Goal: Transaction & Acquisition: Purchase product/service

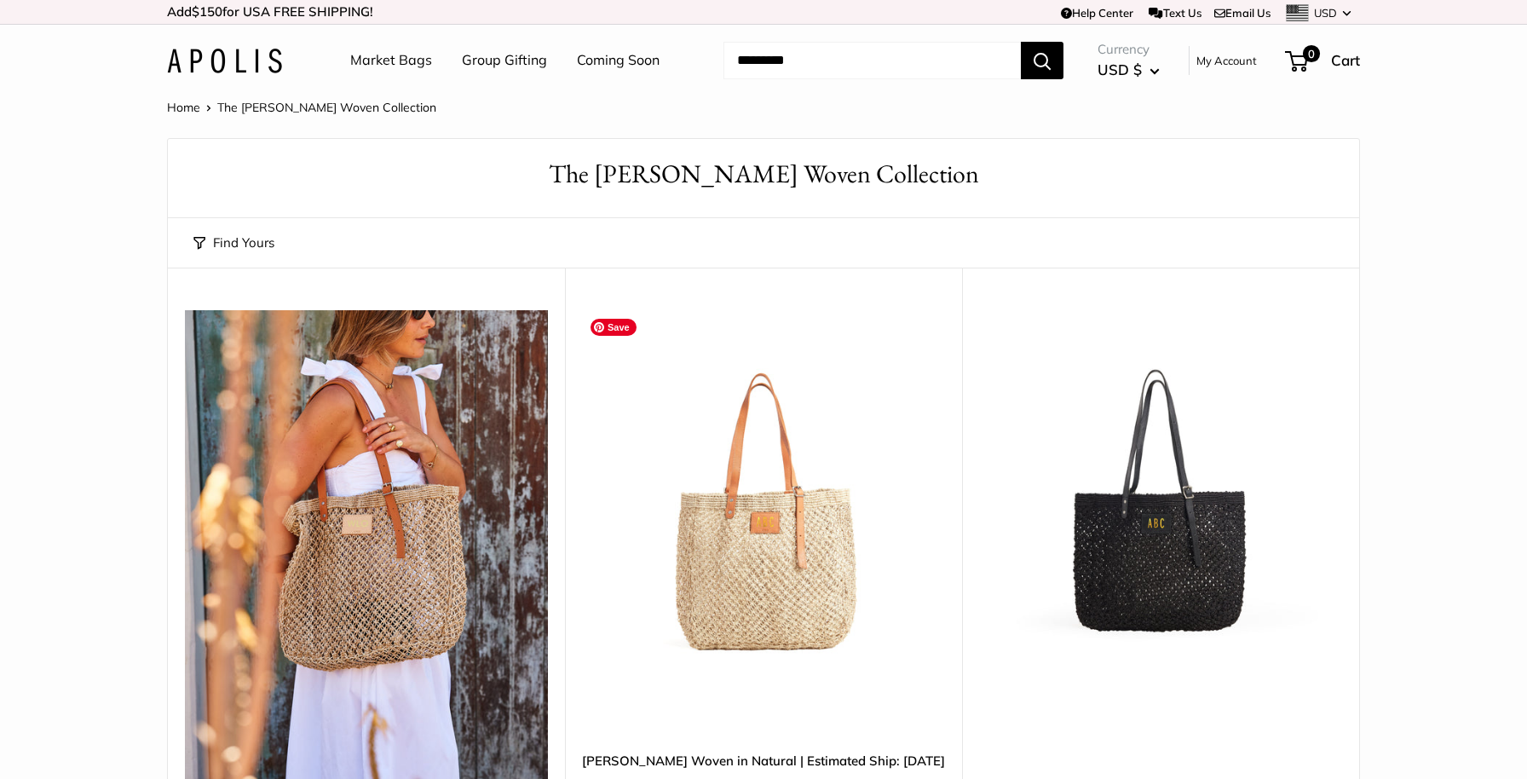
scroll to position [216, 0]
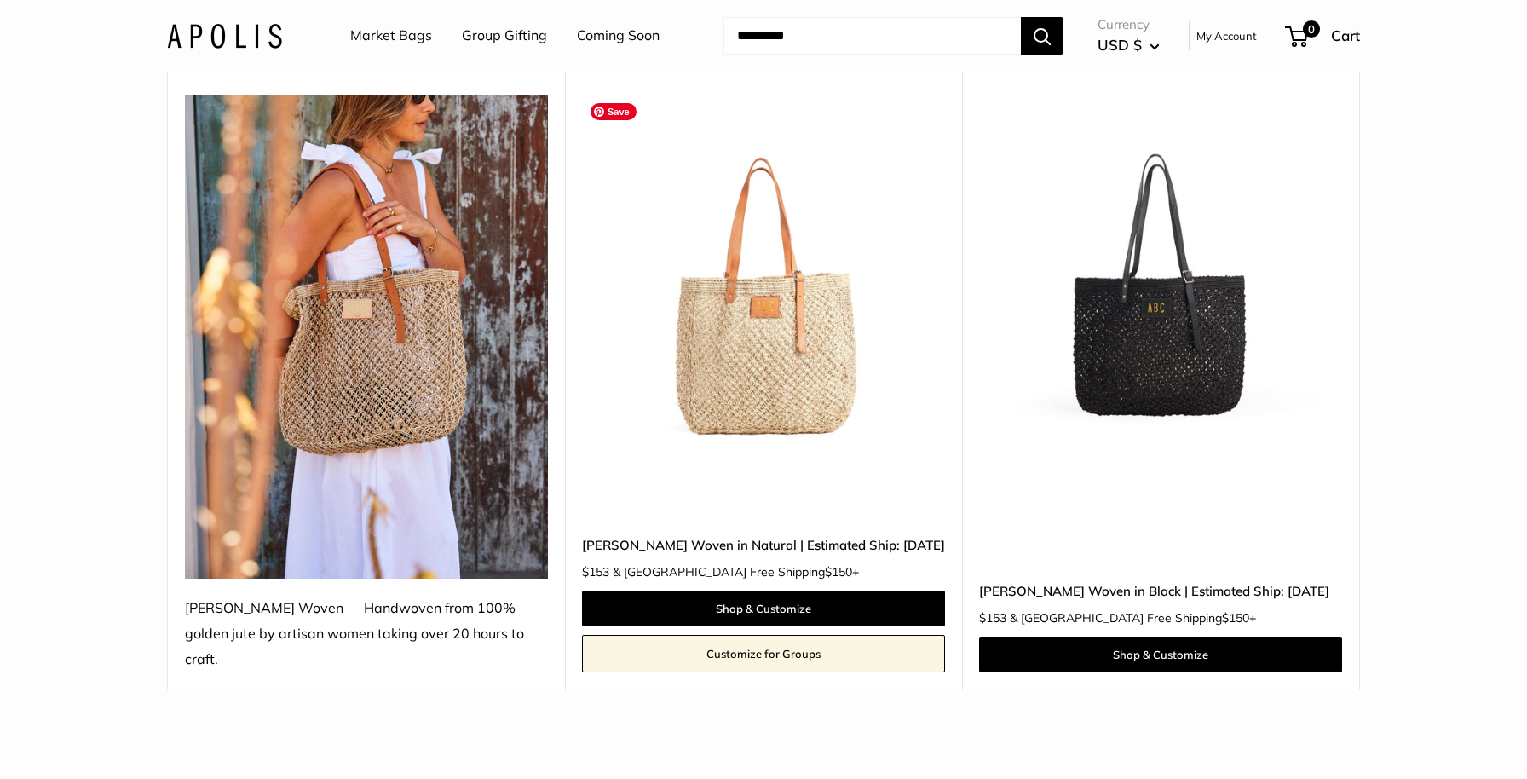
click at [0, 0] on img at bounding box center [0, 0] width 0 height 0
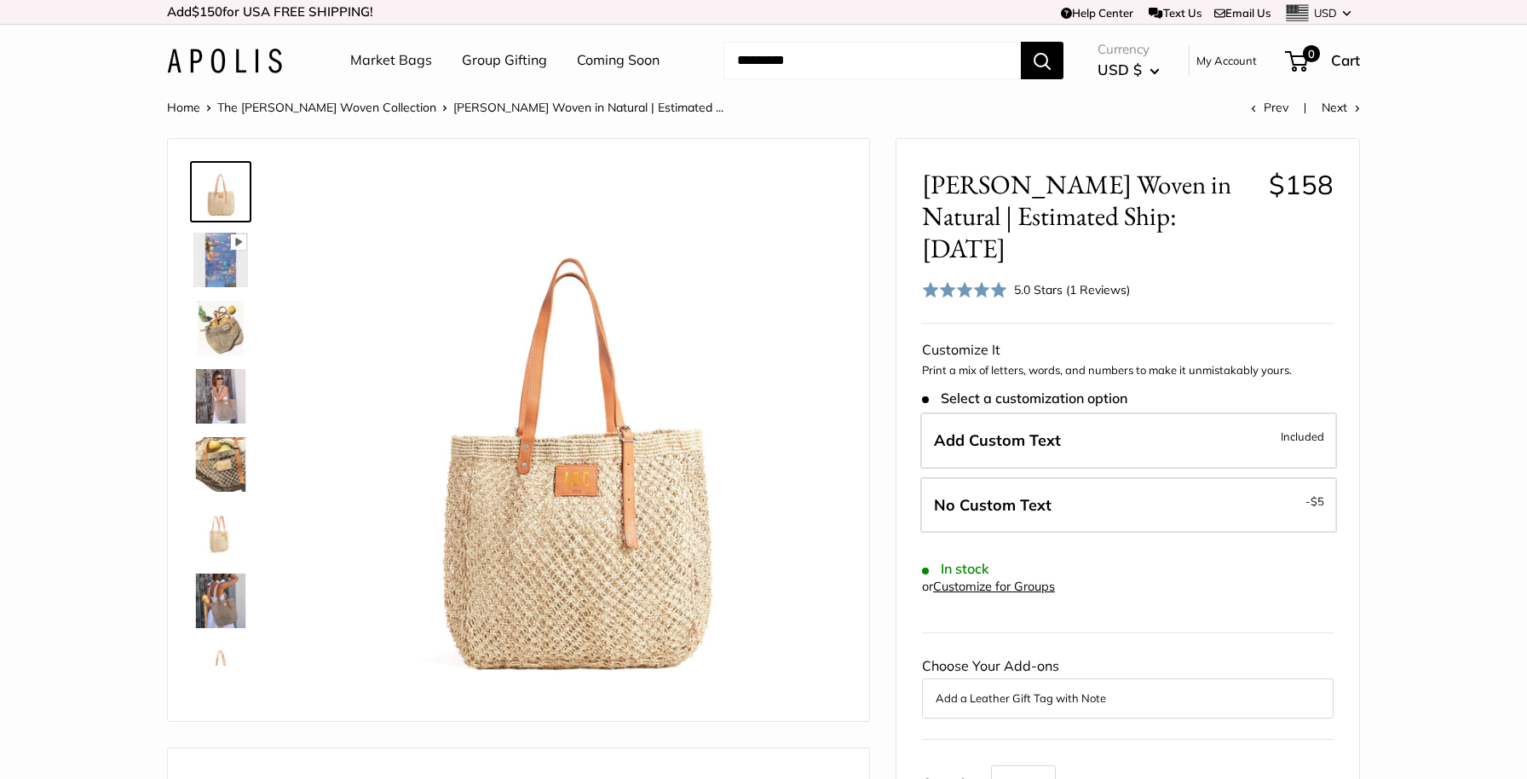
click at [231, 322] on img at bounding box center [220, 328] width 55 height 55
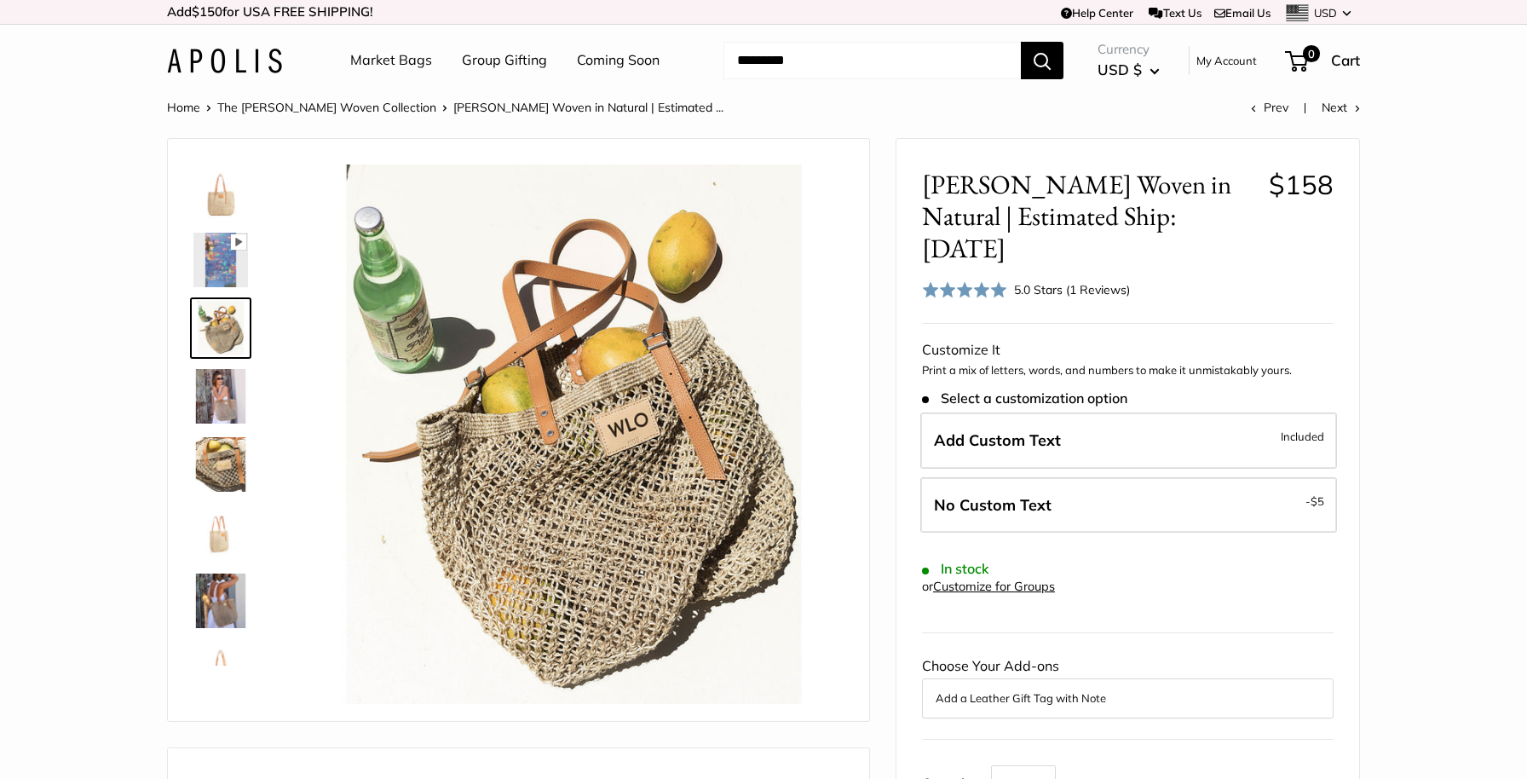
click at [217, 391] on img at bounding box center [220, 396] width 55 height 55
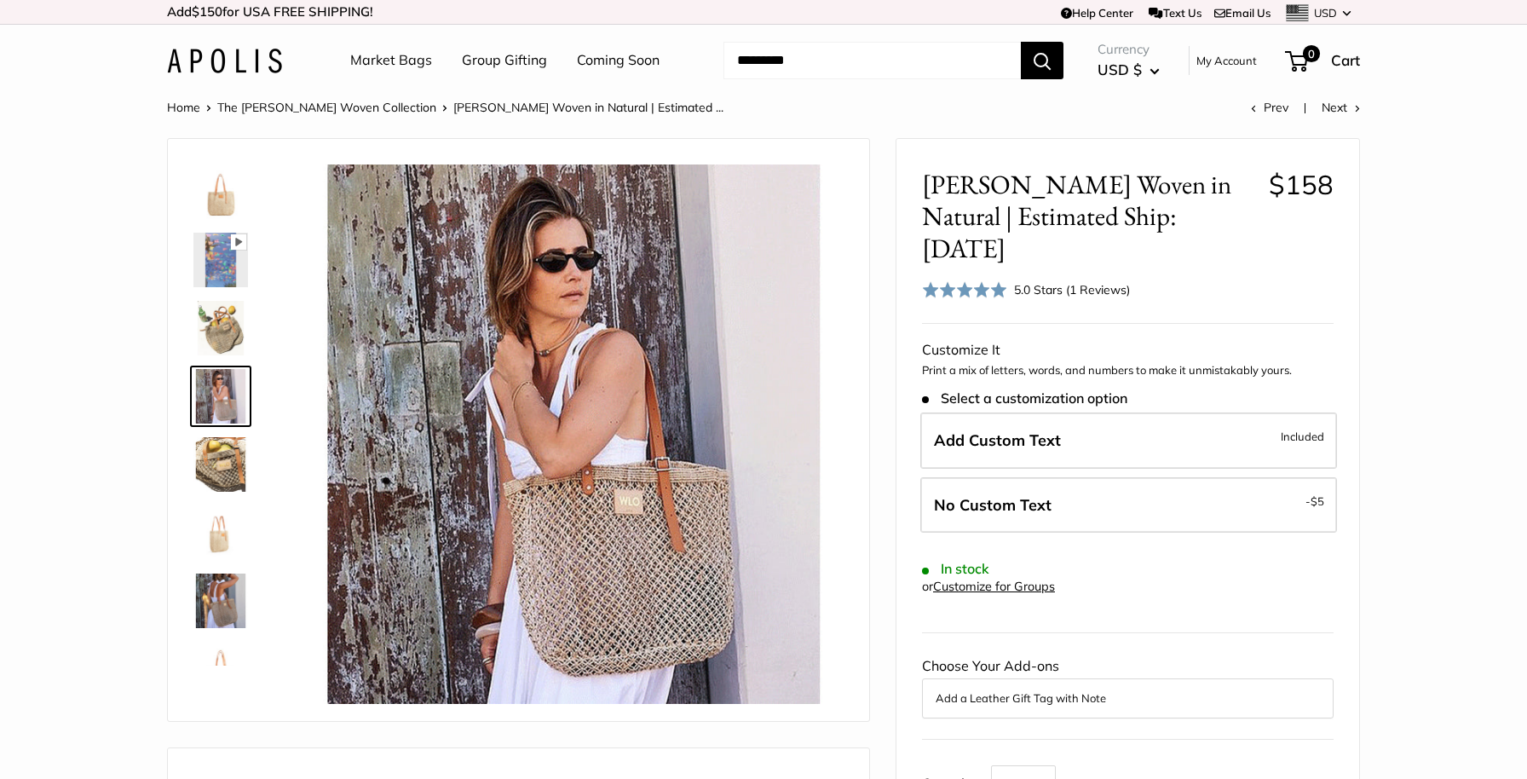
click at [217, 465] on img at bounding box center [220, 464] width 55 height 55
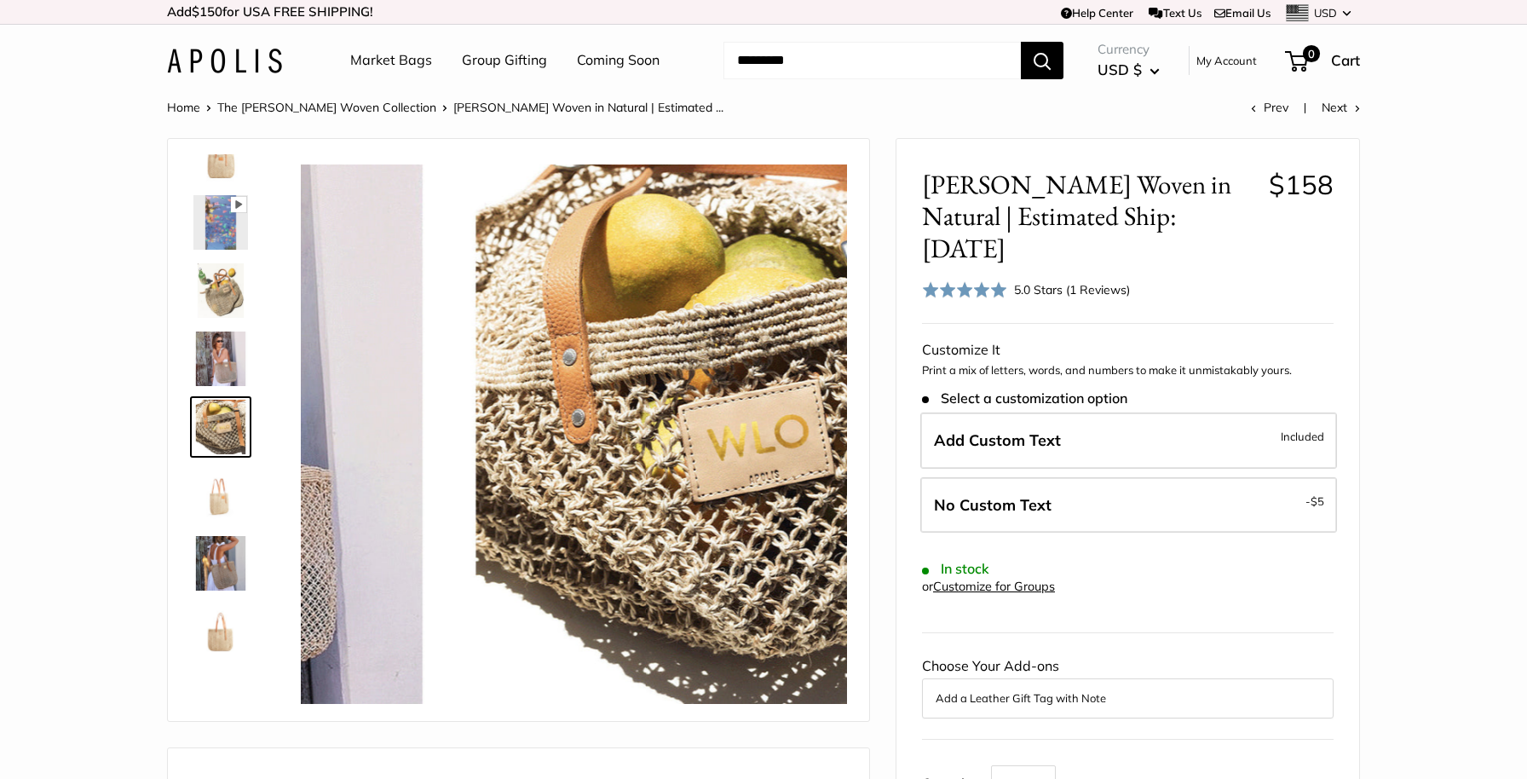
scroll to position [53, 0]
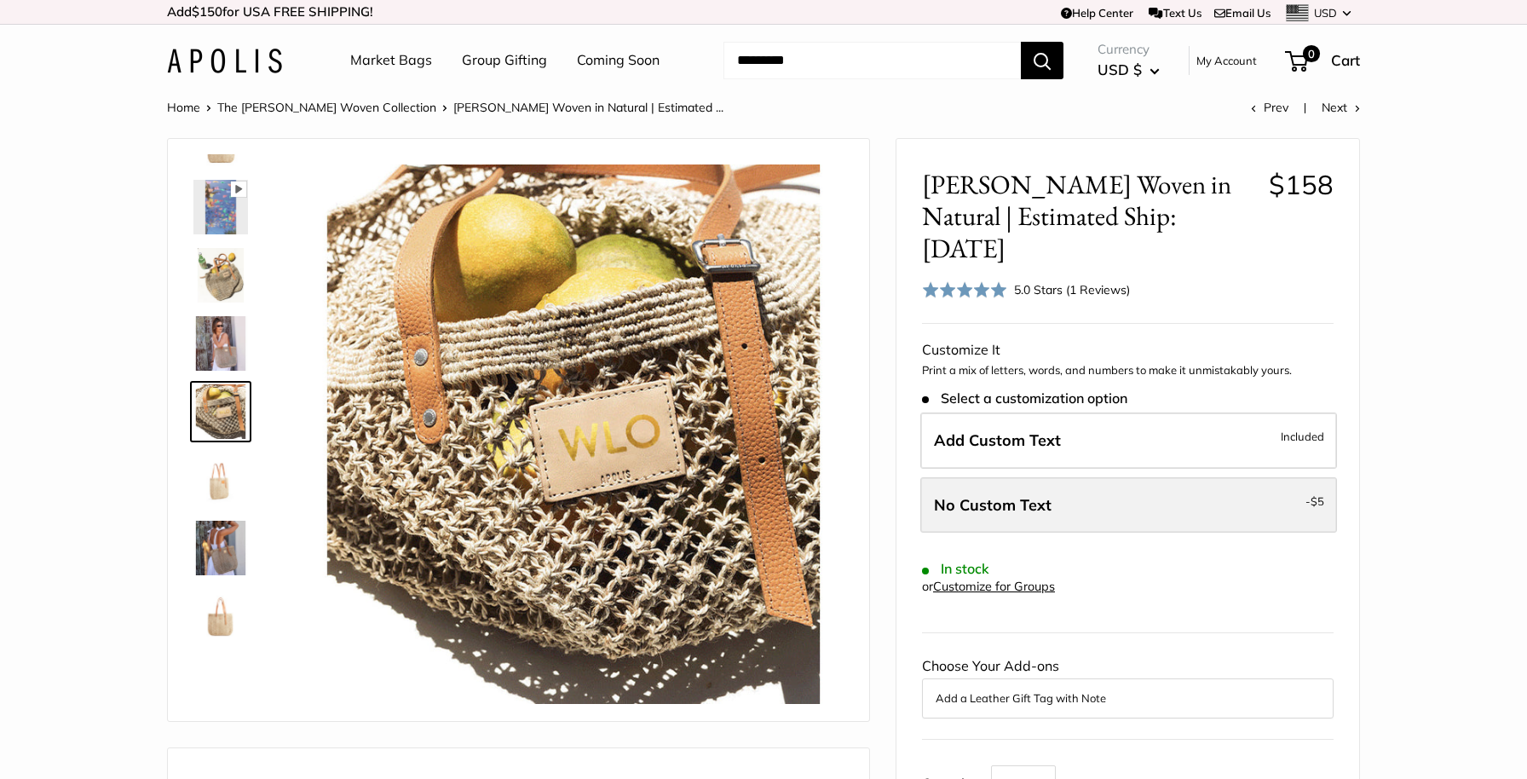
click at [1316, 494] on span "$5" at bounding box center [1317, 501] width 14 height 14
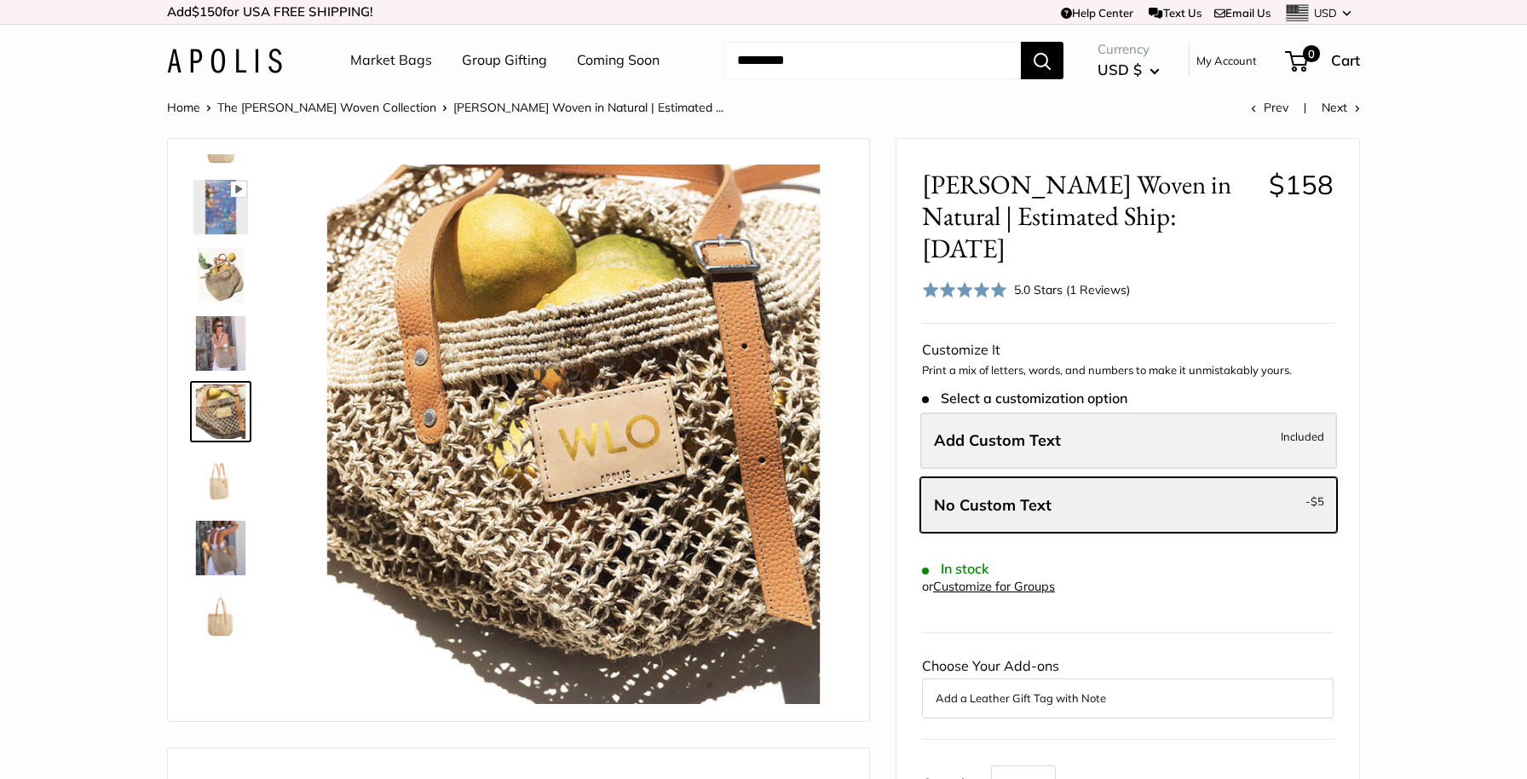
click at [1286, 421] on label "Add Custom Text Included" at bounding box center [1128, 440] width 417 height 56
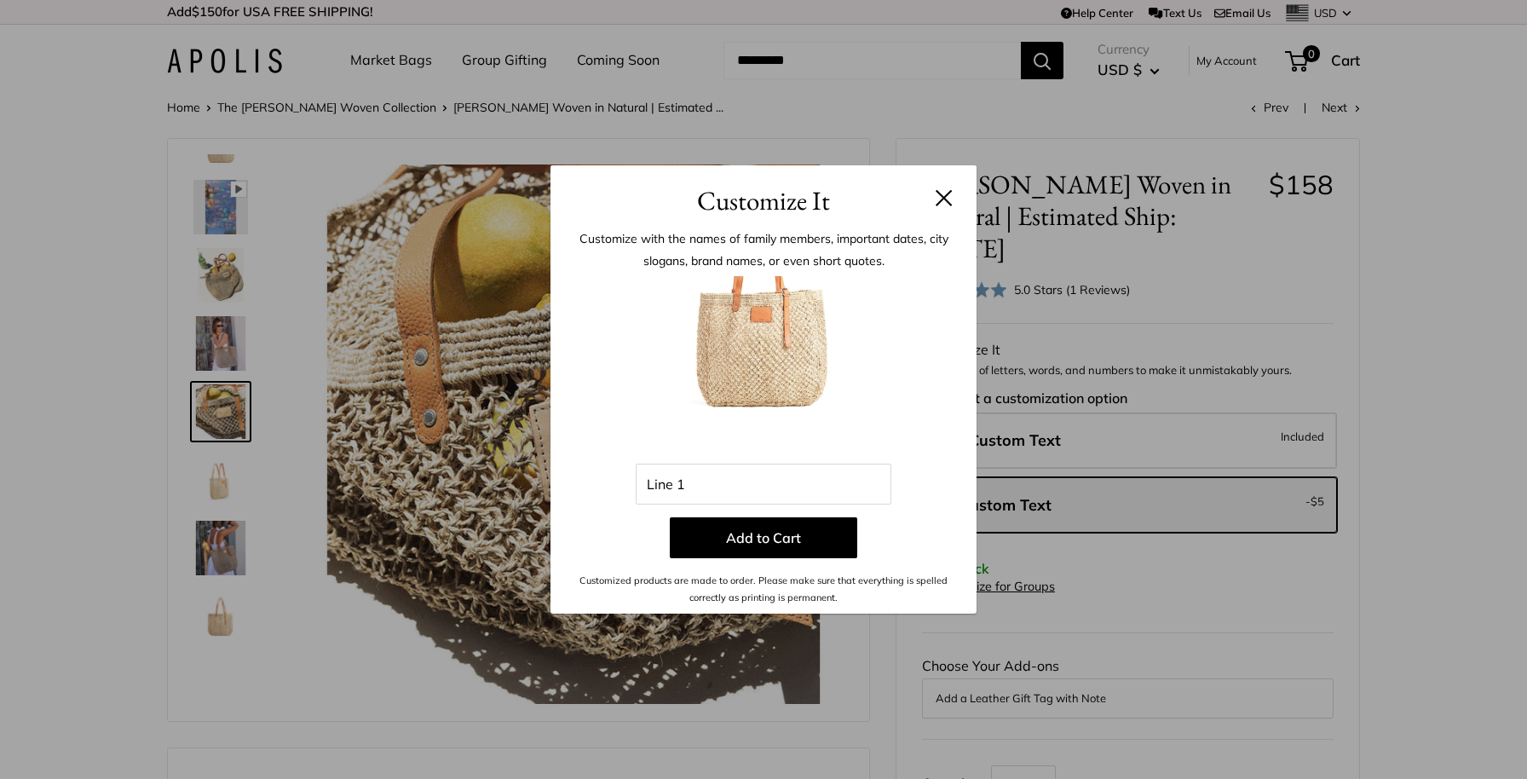
click at [946, 197] on button at bounding box center [943, 197] width 17 height 17
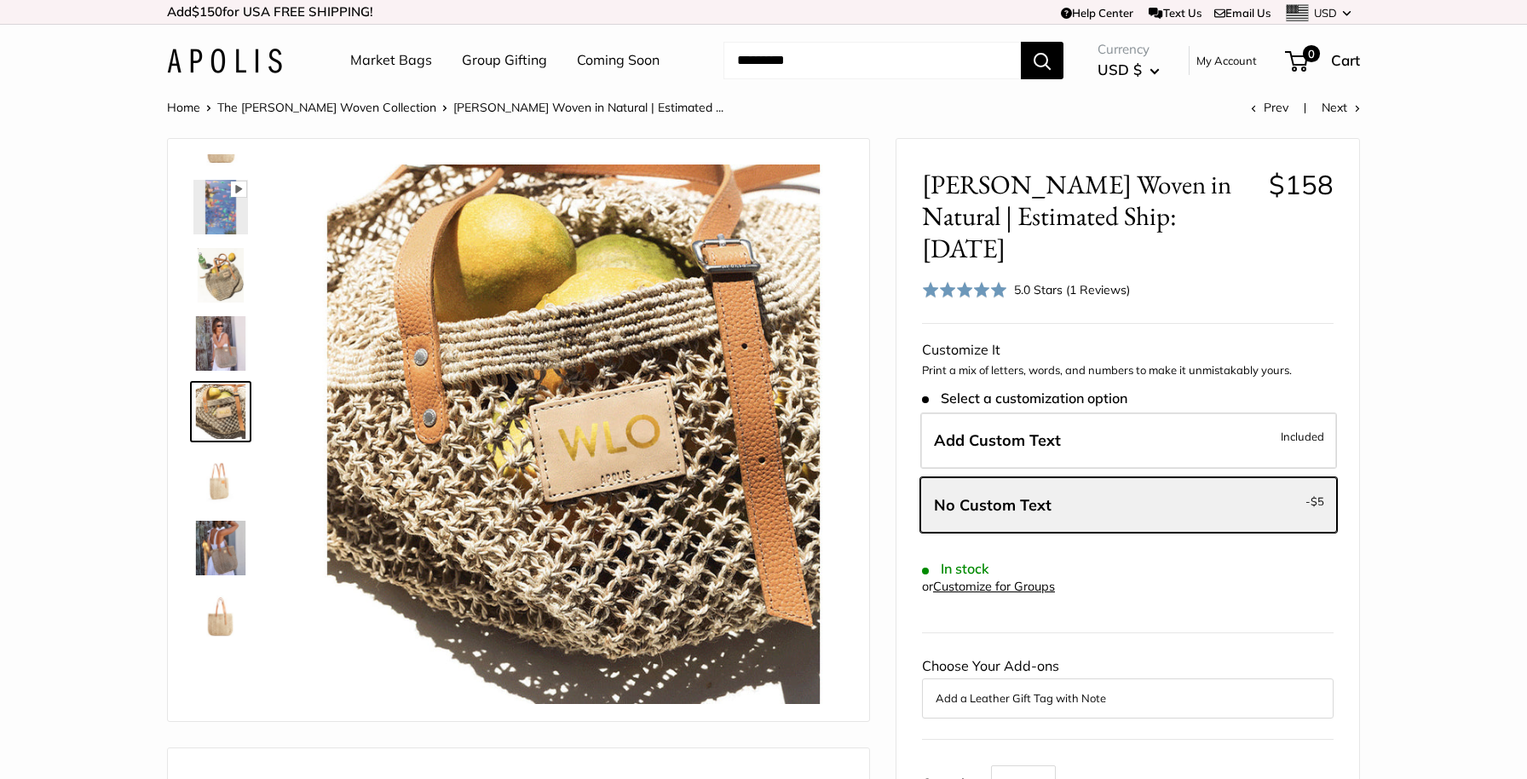
click at [223, 617] on img at bounding box center [220, 616] width 55 height 55
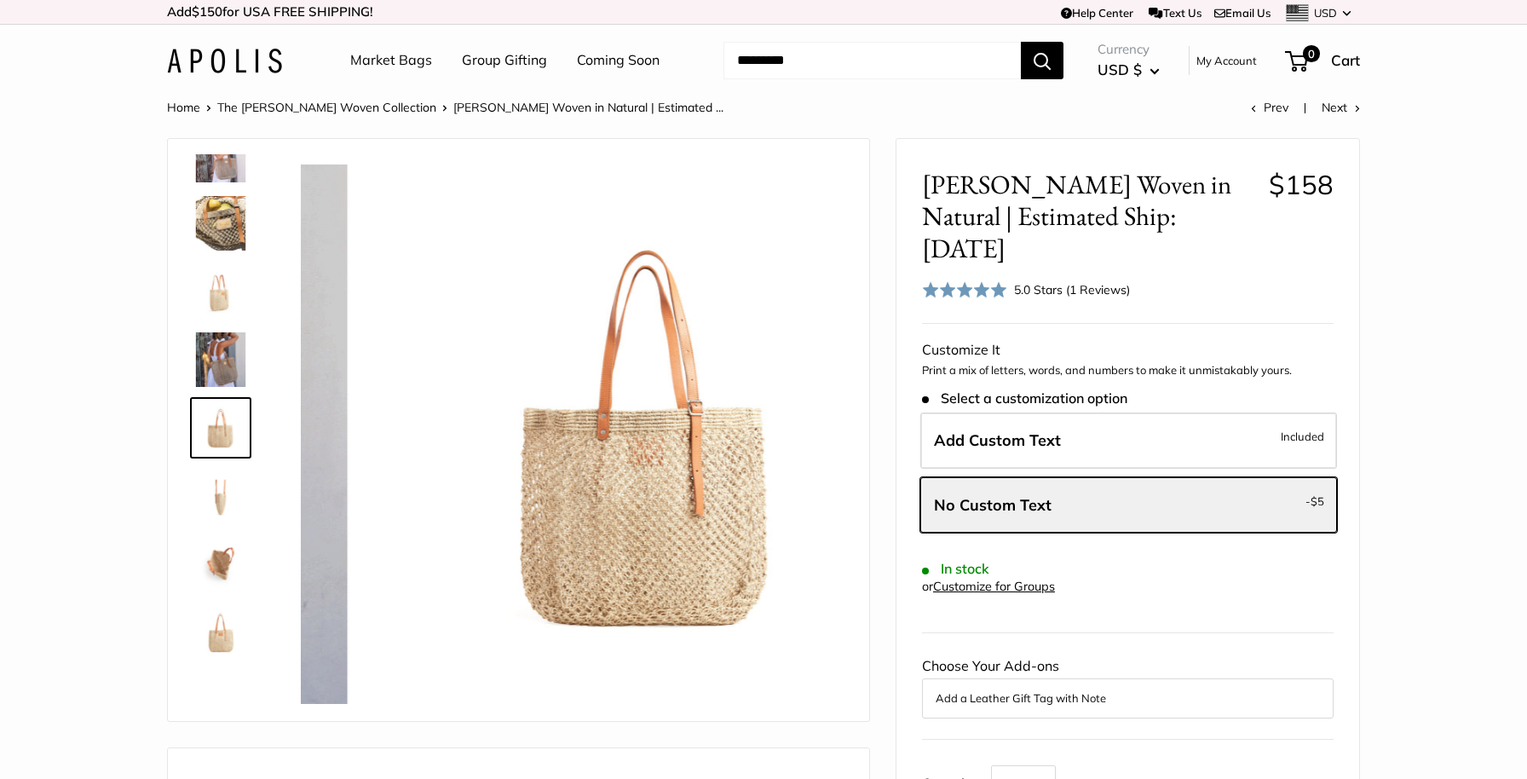
scroll to position [245, 0]
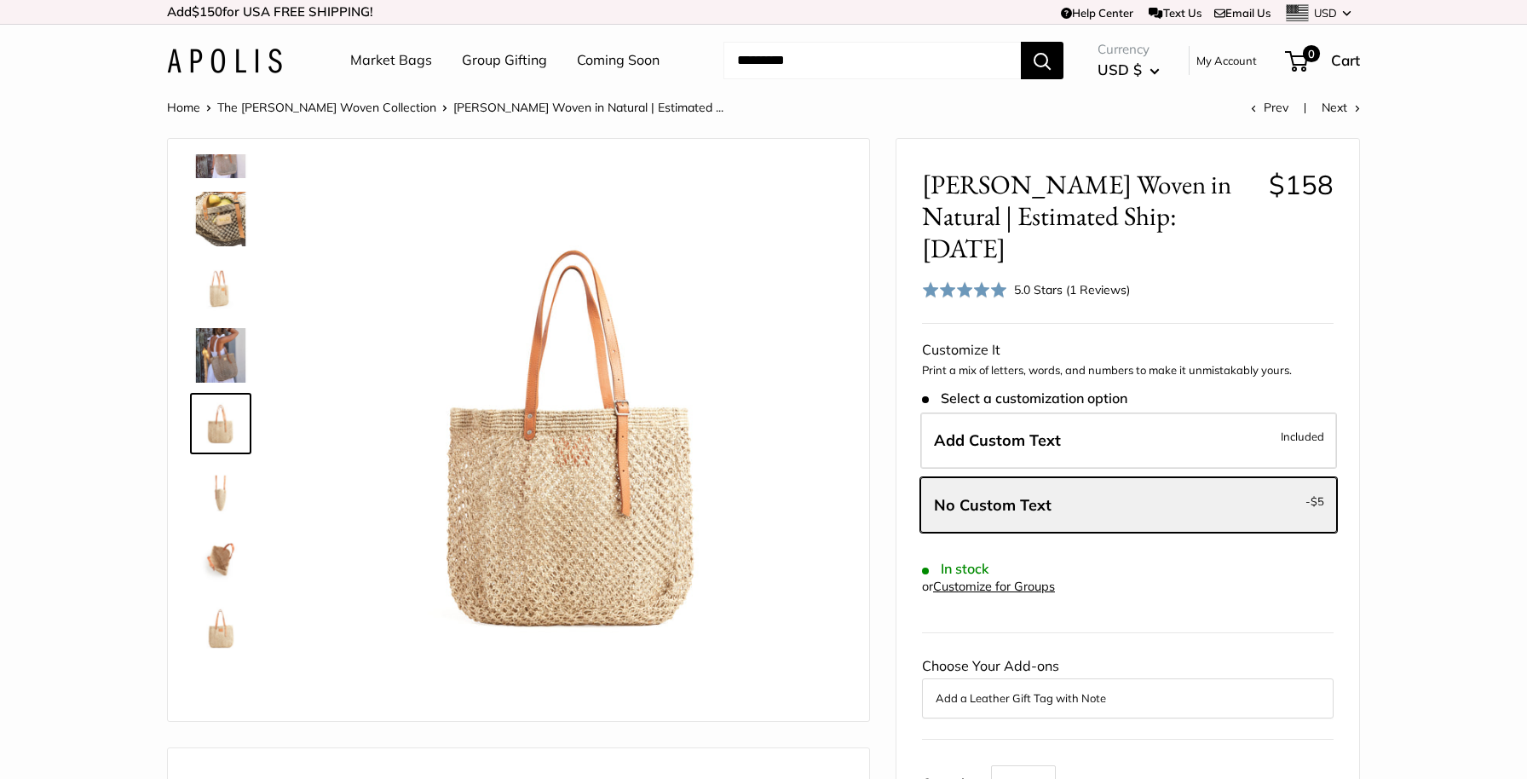
click at [223, 618] on img at bounding box center [220, 628] width 55 height 55
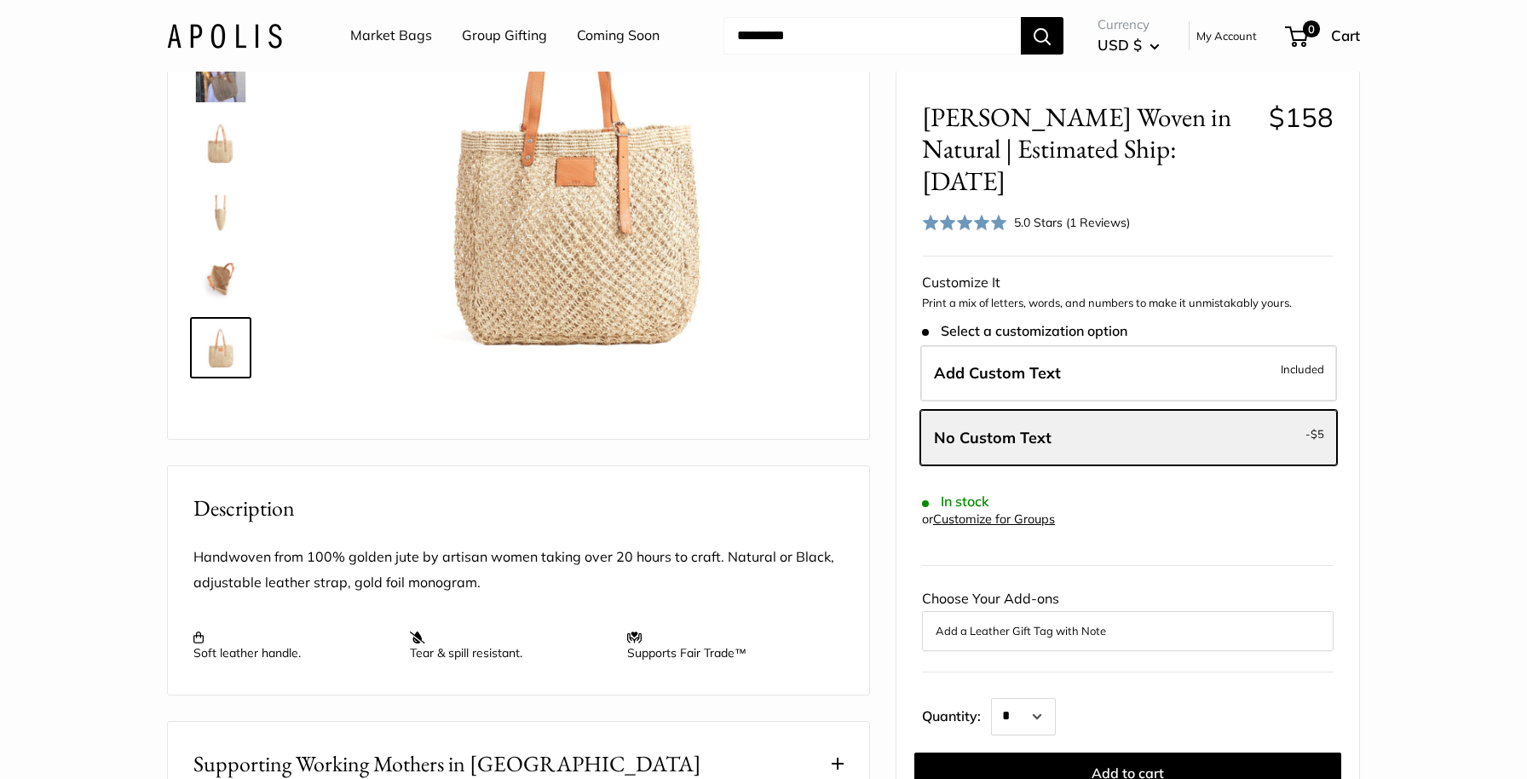
scroll to position [0, 0]
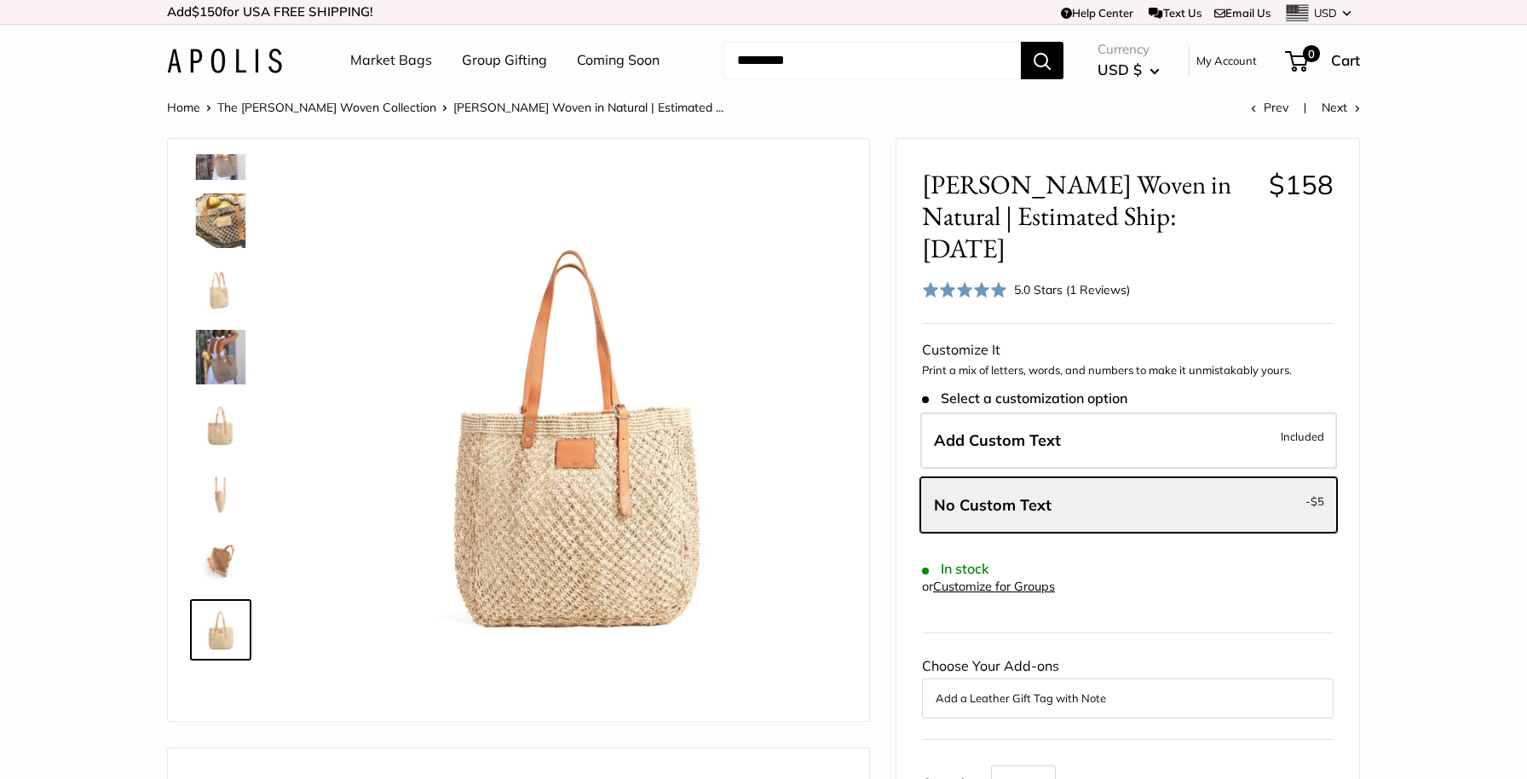
click at [1211, 63] on link "My Account" at bounding box center [1226, 60] width 60 height 20
